Goal: Transaction & Acquisition: Purchase product/service

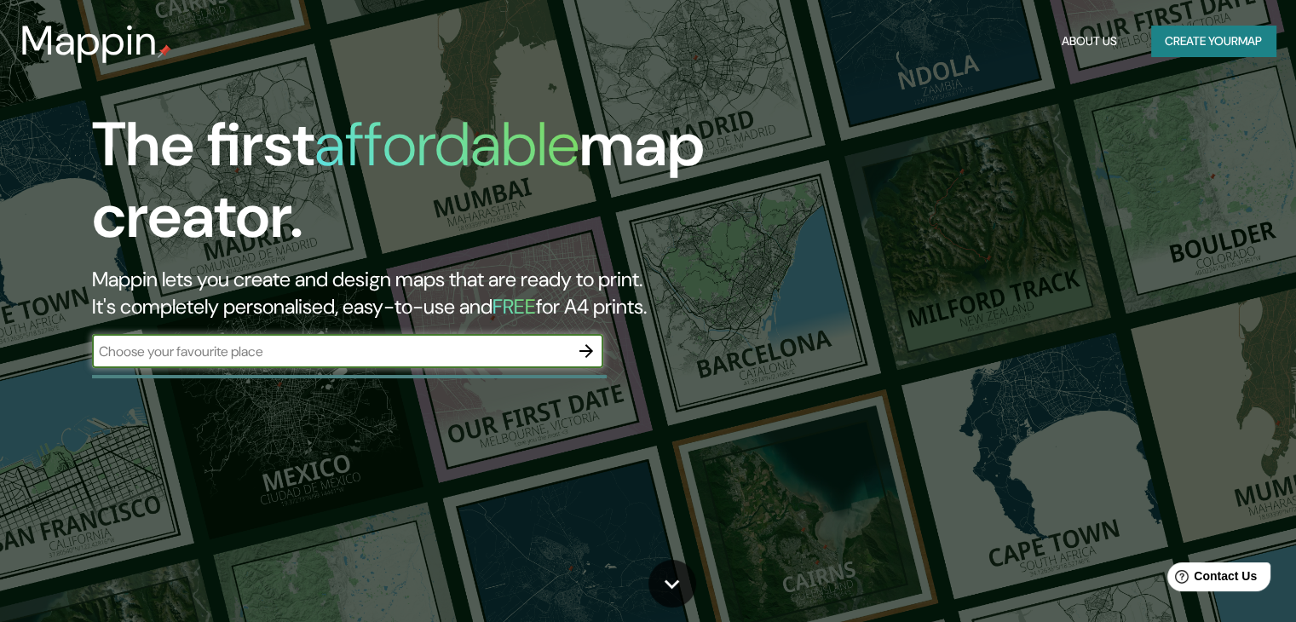
click at [429, 355] on input "text" at bounding box center [330, 352] width 477 height 20
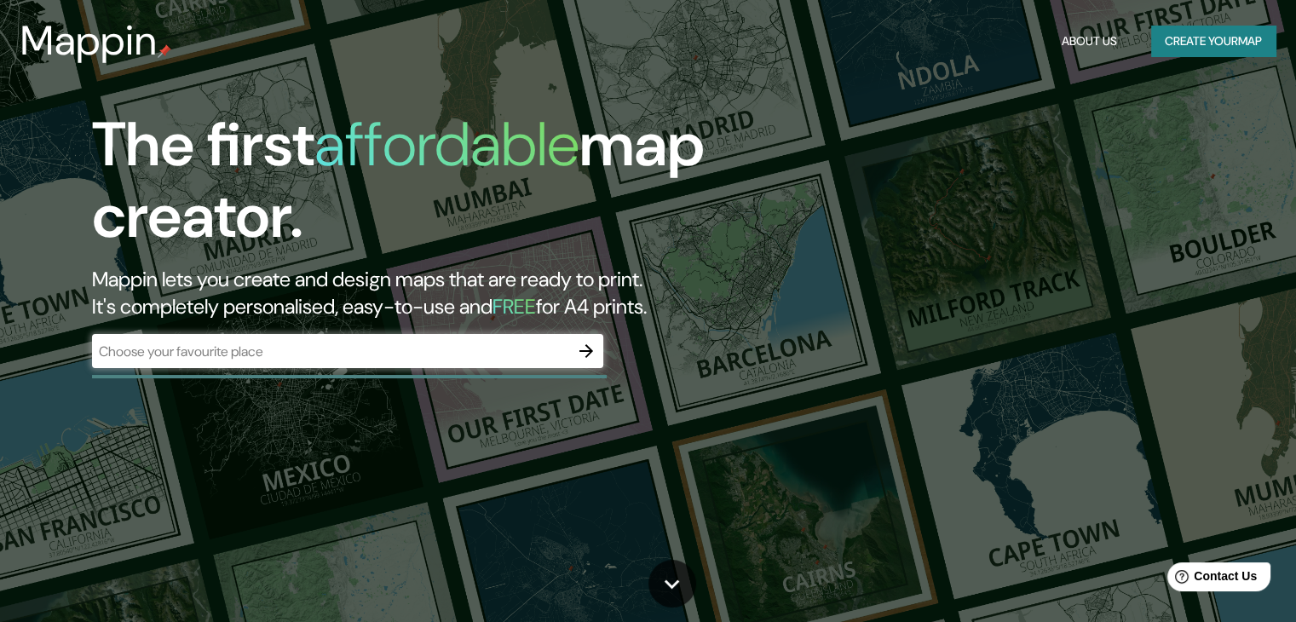
drag, startPoint x: 375, startPoint y: 365, endPoint x: 218, endPoint y: 344, distance: 158.2
click at [218, 344] on input "text" at bounding box center [330, 352] width 477 height 20
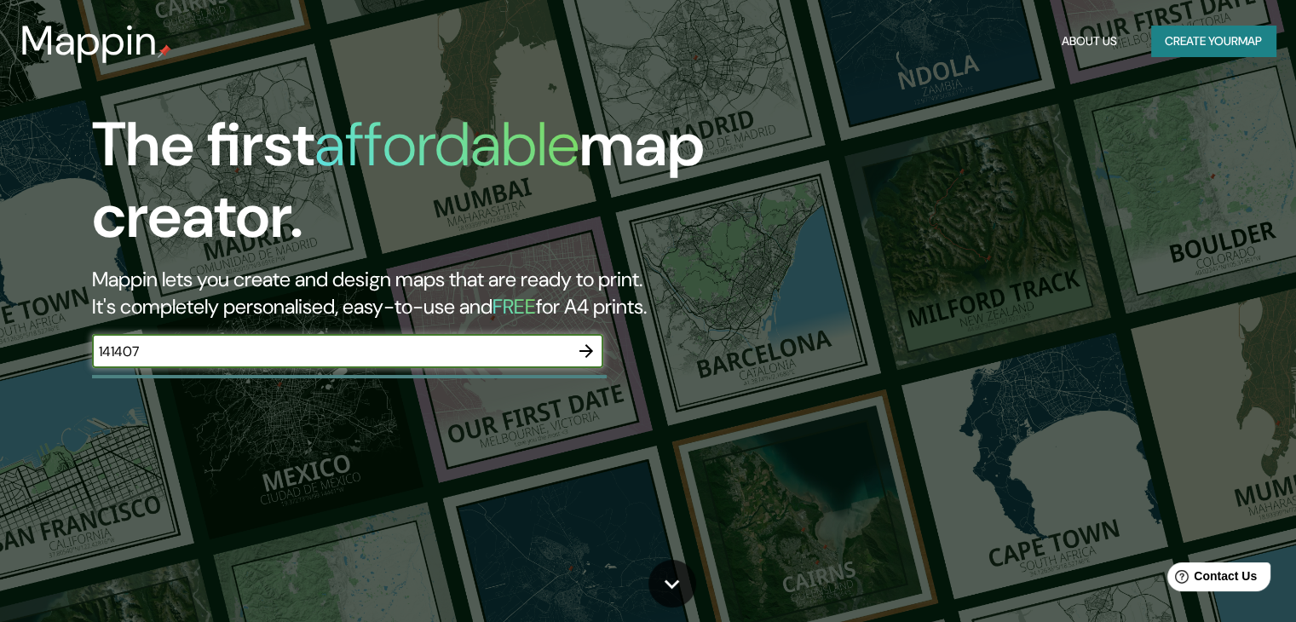
type input "141407"
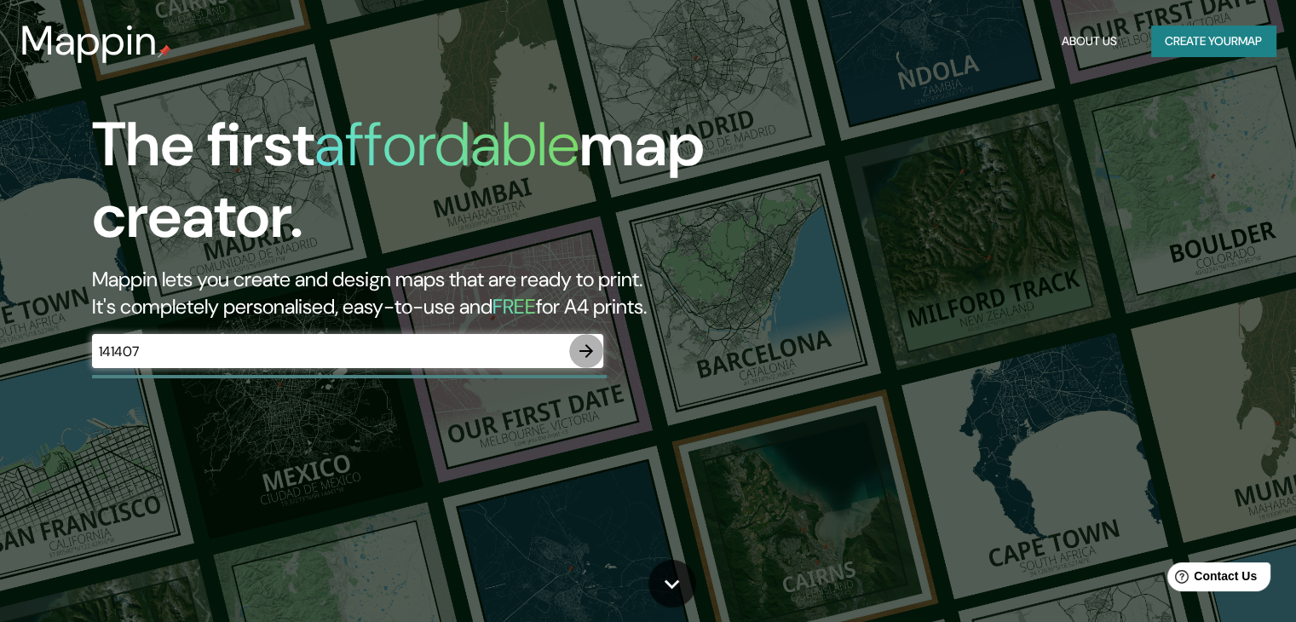
click at [583, 348] on icon "button" at bounding box center [586, 351] width 20 height 20
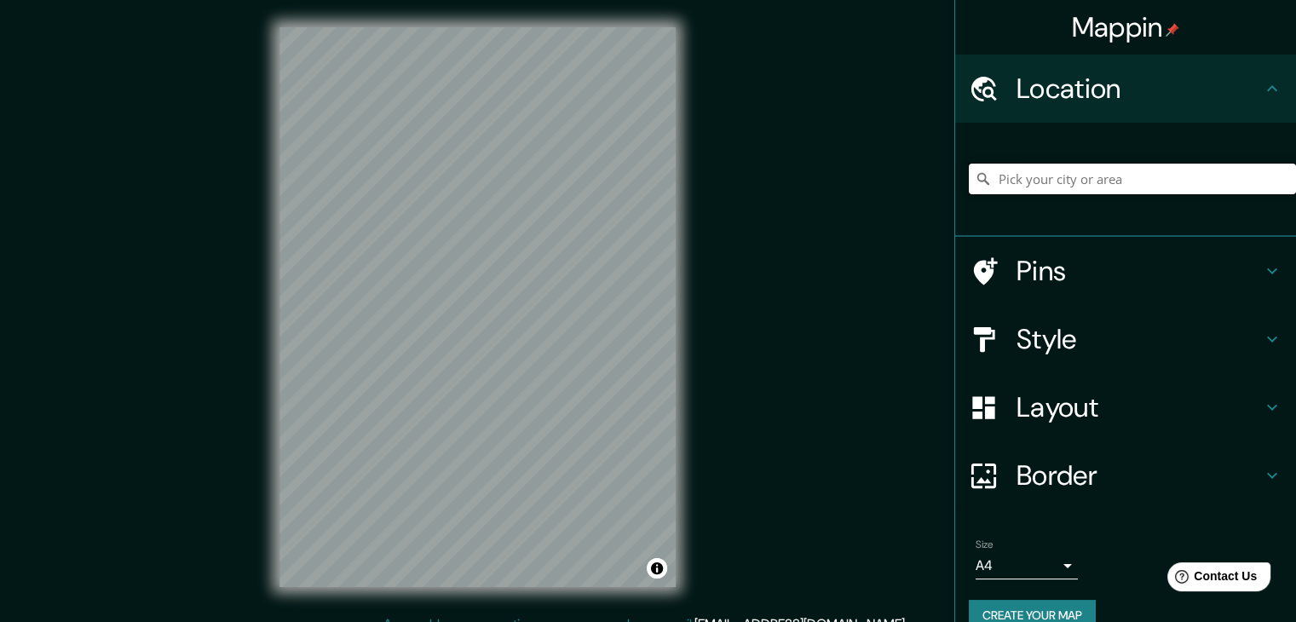
click at [1120, 187] on input "Pick your city or area" at bounding box center [1132, 179] width 327 height 31
click at [1023, 168] on input "Pick your city or area" at bounding box center [1132, 179] width 327 height 31
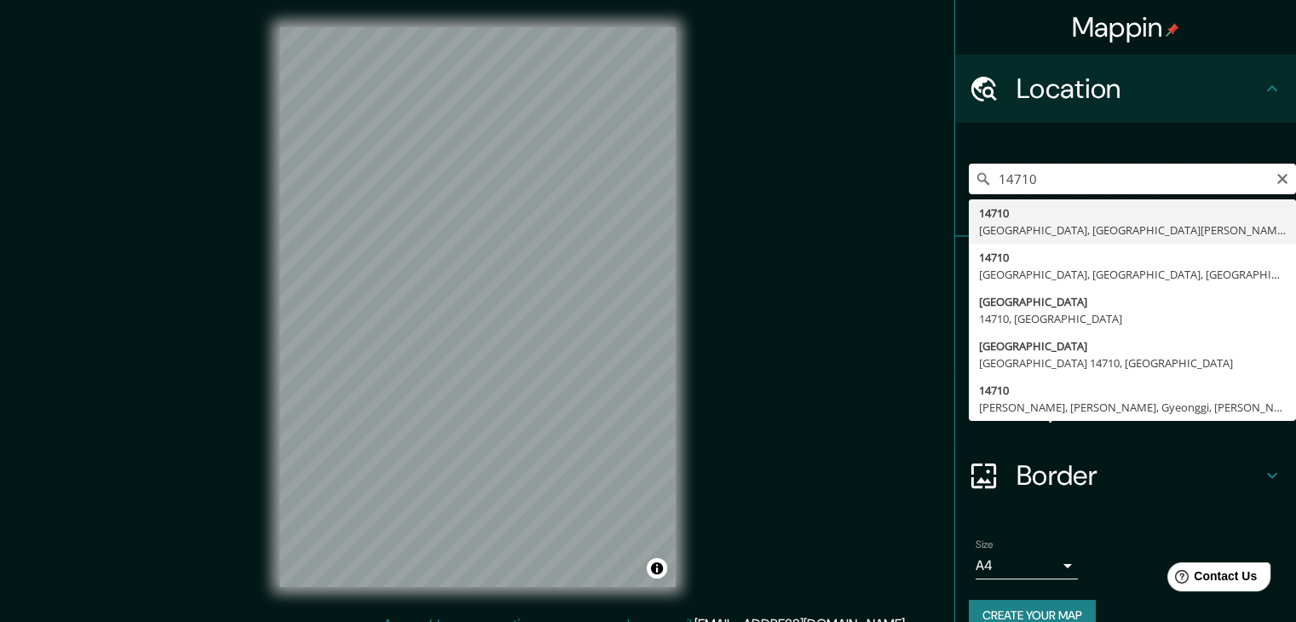
click at [1069, 181] on input "14710" at bounding box center [1132, 179] width 327 height 31
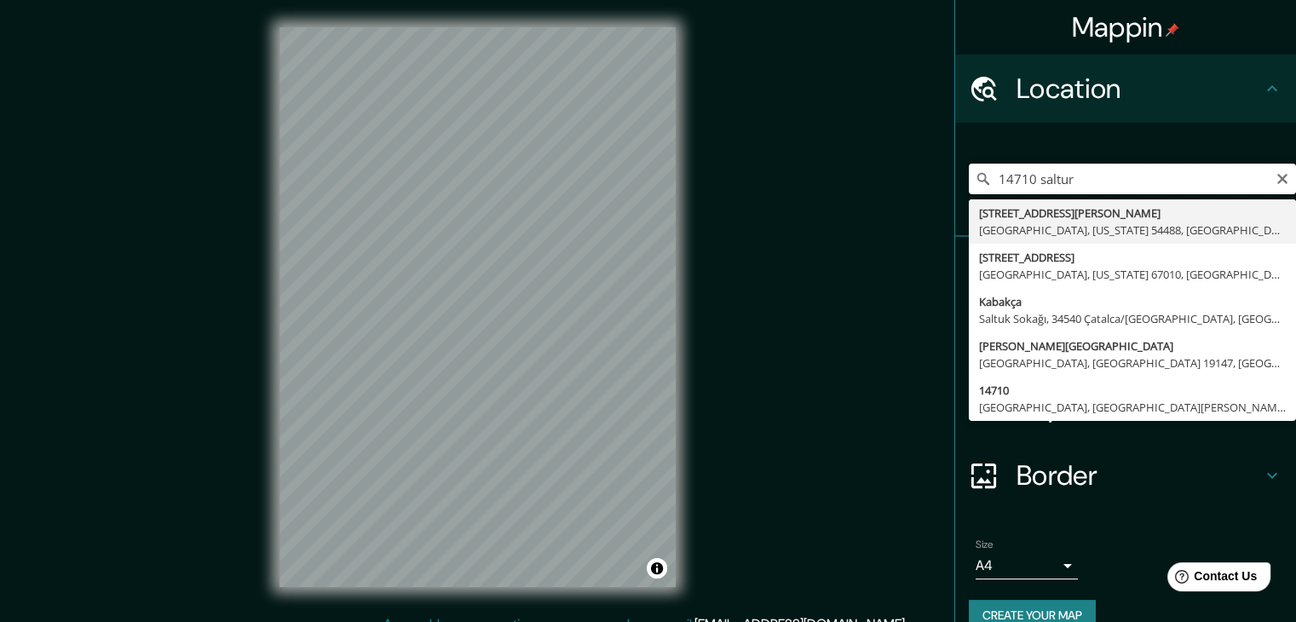
click at [1023, 181] on input "14710 saltur" at bounding box center [1132, 179] width 327 height 31
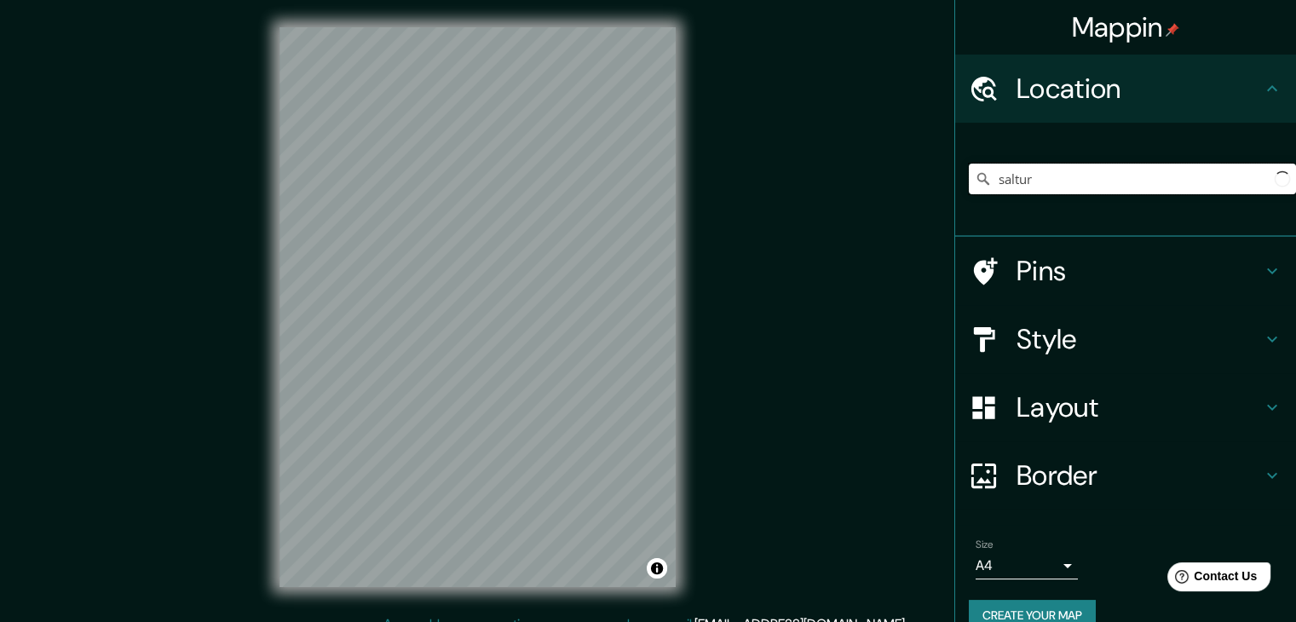
click at [1023, 181] on input "saltur" at bounding box center [1132, 179] width 327 height 31
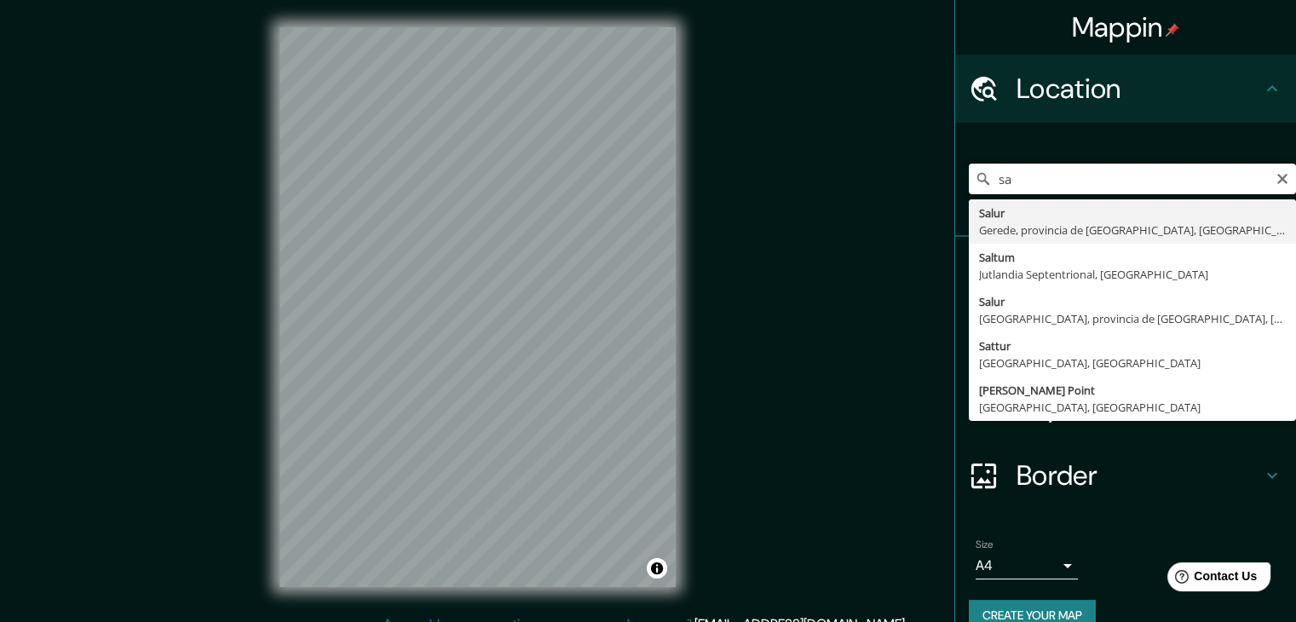
type input "s"
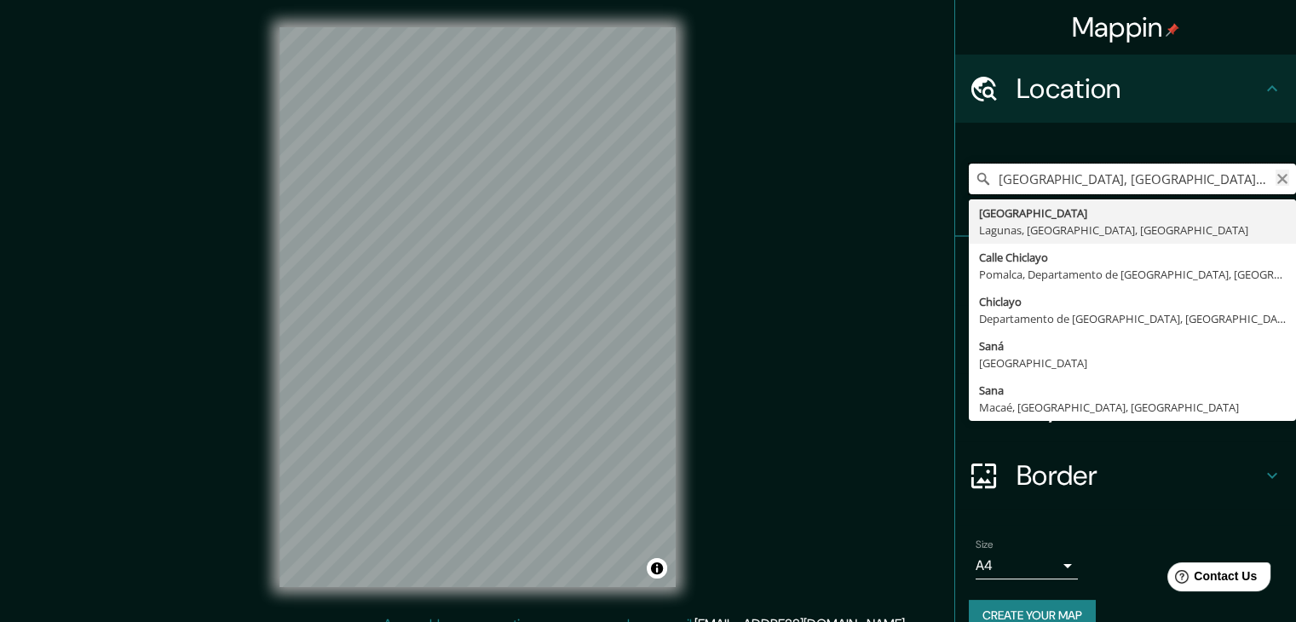
type input "[GEOGRAPHIC_DATA], [GEOGRAPHIC_DATA], [GEOGRAPHIC_DATA], [GEOGRAPHIC_DATA]"
click at [1277, 181] on icon "Clear" at bounding box center [1282, 179] width 10 height 10
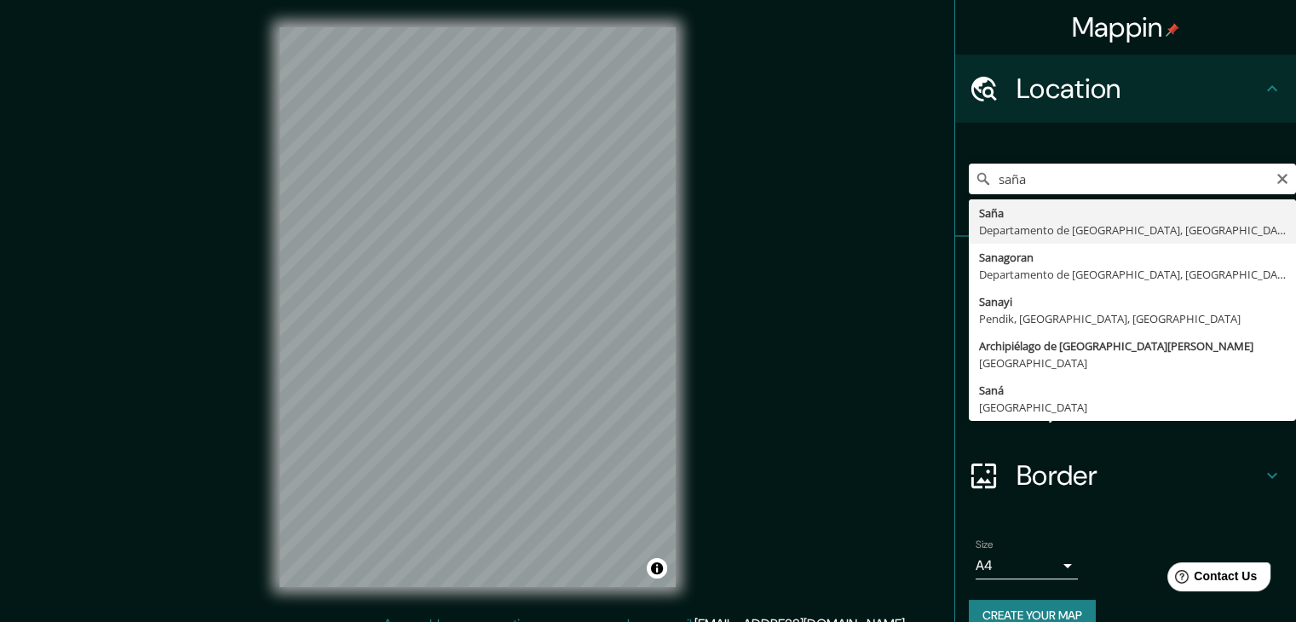
type input "Saña, Departamento de Lambayeque, [GEOGRAPHIC_DATA]"
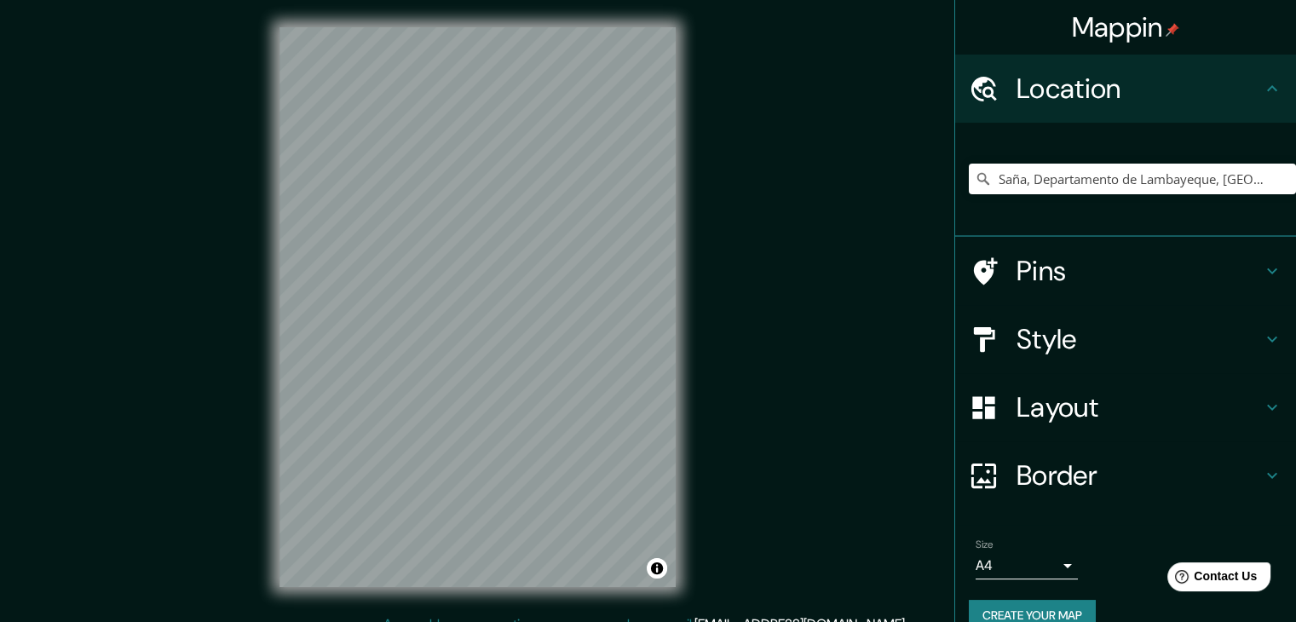
click at [751, 428] on div "Mappin Location [GEOGRAPHIC_DATA], [GEOGRAPHIC_DATA], [GEOGRAPHIC_DATA] Pins St…" at bounding box center [648, 320] width 1296 height 641
click at [699, 342] on div "© Mapbox © OpenStreetMap Improve this map" at bounding box center [477, 307] width 451 height 614
click at [204, 368] on div "Mappin Location [GEOGRAPHIC_DATA], [GEOGRAPHIC_DATA], [GEOGRAPHIC_DATA] Pins St…" at bounding box center [648, 320] width 1296 height 641
